Goal: Task Accomplishment & Management: Manage account settings

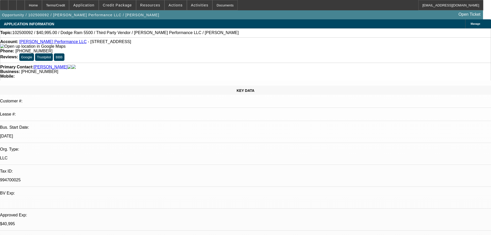
select select "0"
select select "2"
select select "0.1"
select select "4"
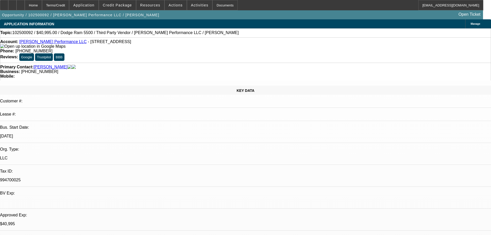
select select "0"
select select "2"
select select "0.1"
select select "4"
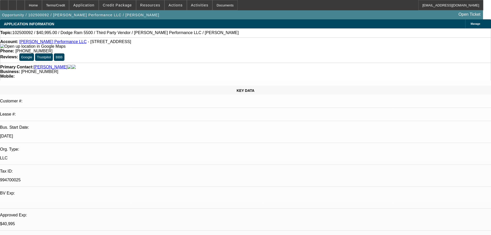
select select "0"
select select "2"
select select "0.1"
select select "4"
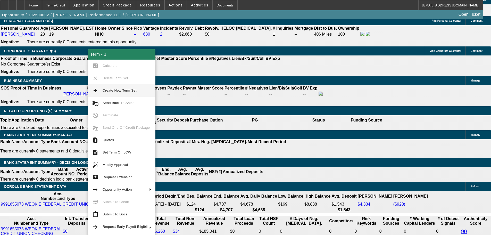
scroll to position [777, 0]
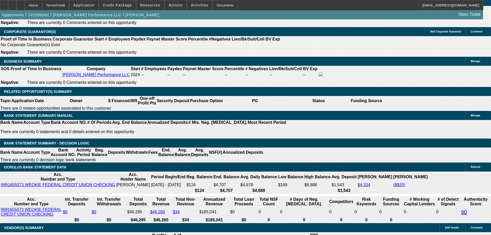
scroll to position [829, 0]
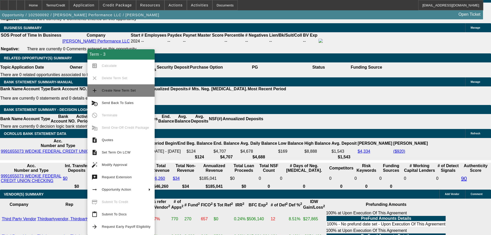
click at [132, 90] on span "Create New Term Set" at bounding box center [119, 90] width 34 height 4
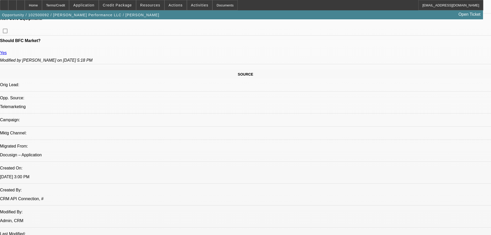
select select "0"
select select "2"
select select "0.1"
select select "4"
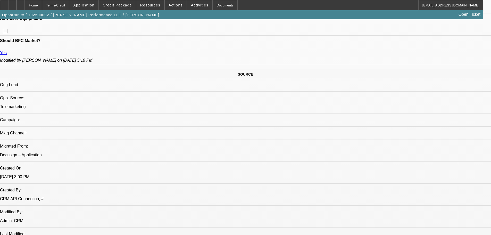
select select "0"
select select "2"
select select "0.1"
select select "4"
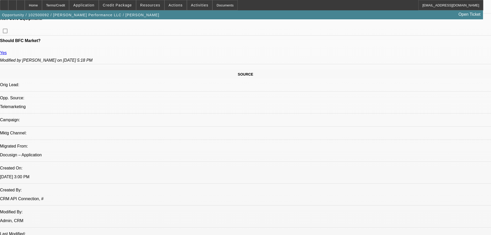
select select "0"
select select "2"
select select "0.1"
select select "4"
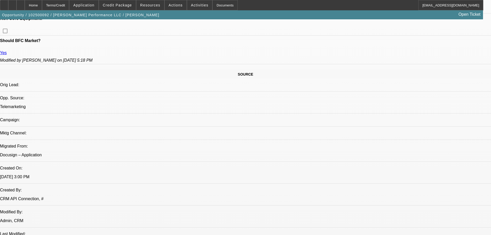
select select "0"
select select "2"
select select "0.1"
select select "4"
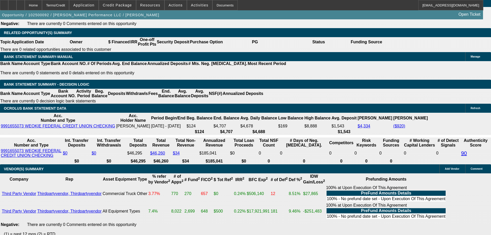
scroll to position [803, 0]
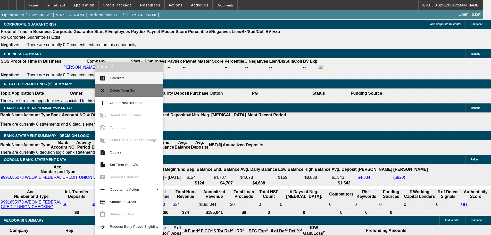
click at [118, 91] on span "Delete Term Set" at bounding box center [123, 90] width 26 height 4
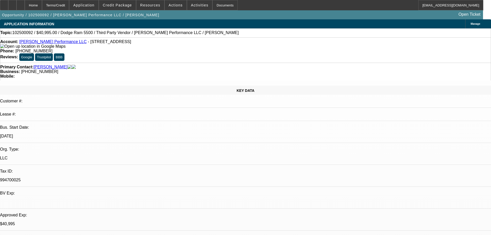
select select "0"
select select "2"
select select "0.1"
select select "4"
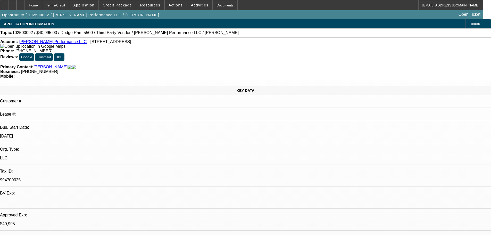
select select "0"
select select "2"
select select "0.1"
select select "4"
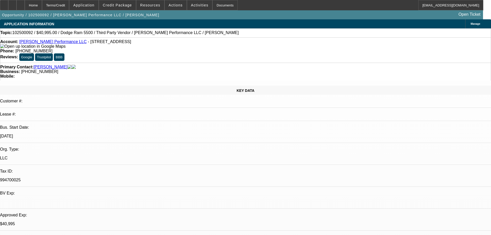
select select "0"
select select "2"
select select "0.1"
select select "4"
